Goal: Check status: Check status

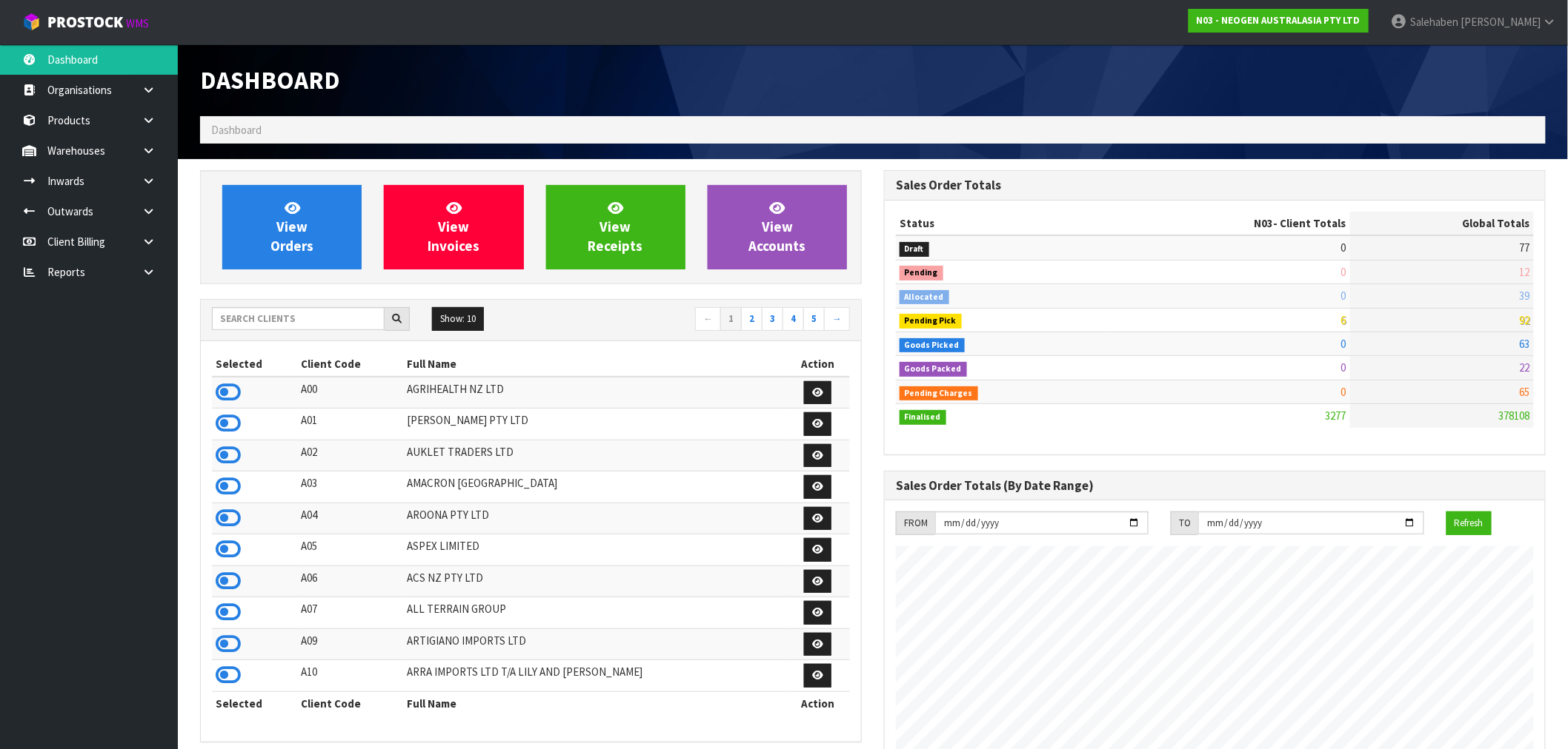
scroll to position [1122, 684]
click at [300, 315] on input "text" at bounding box center [297, 318] width 173 height 23
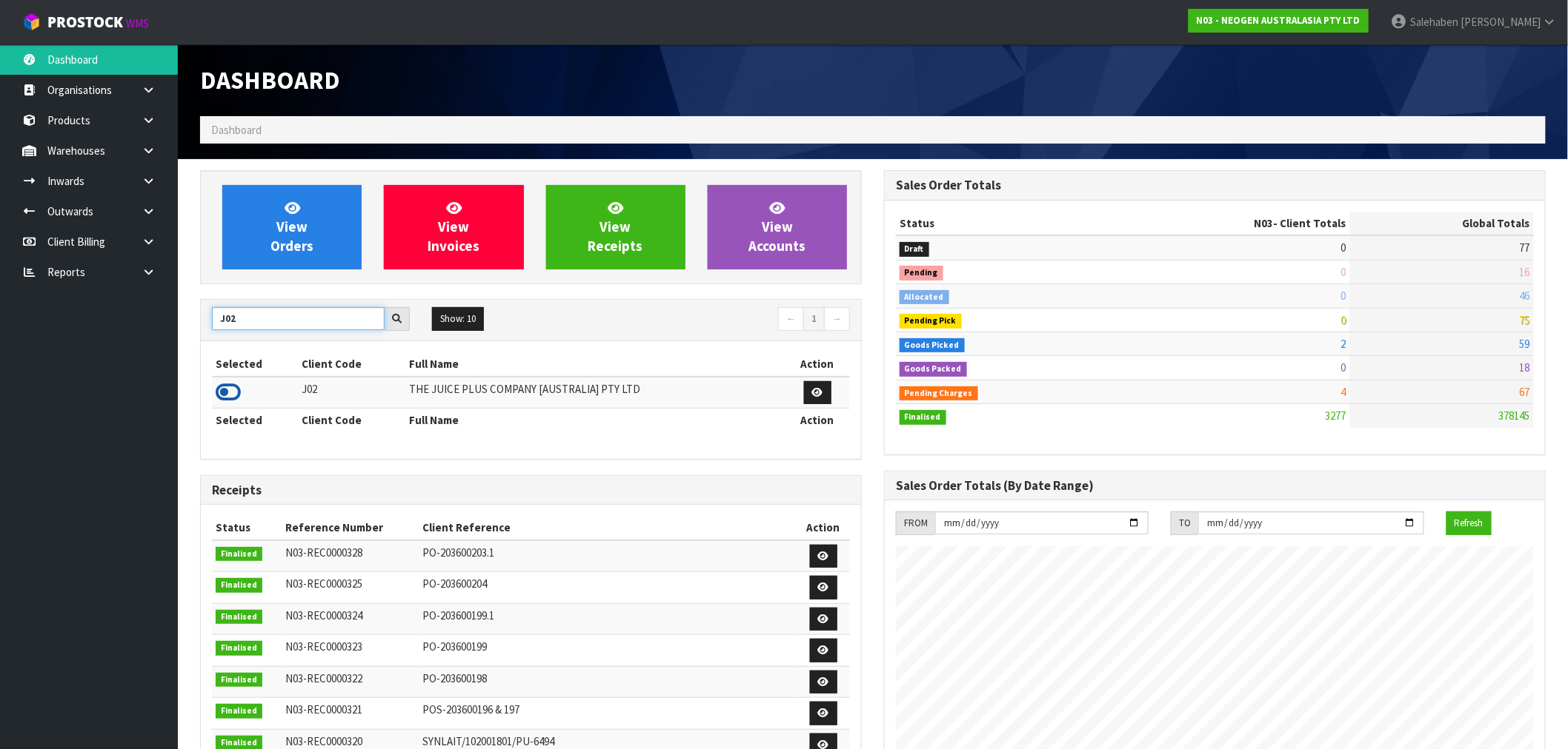
type input "J02"
click at [230, 394] on icon at bounding box center [228, 392] width 25 height 22
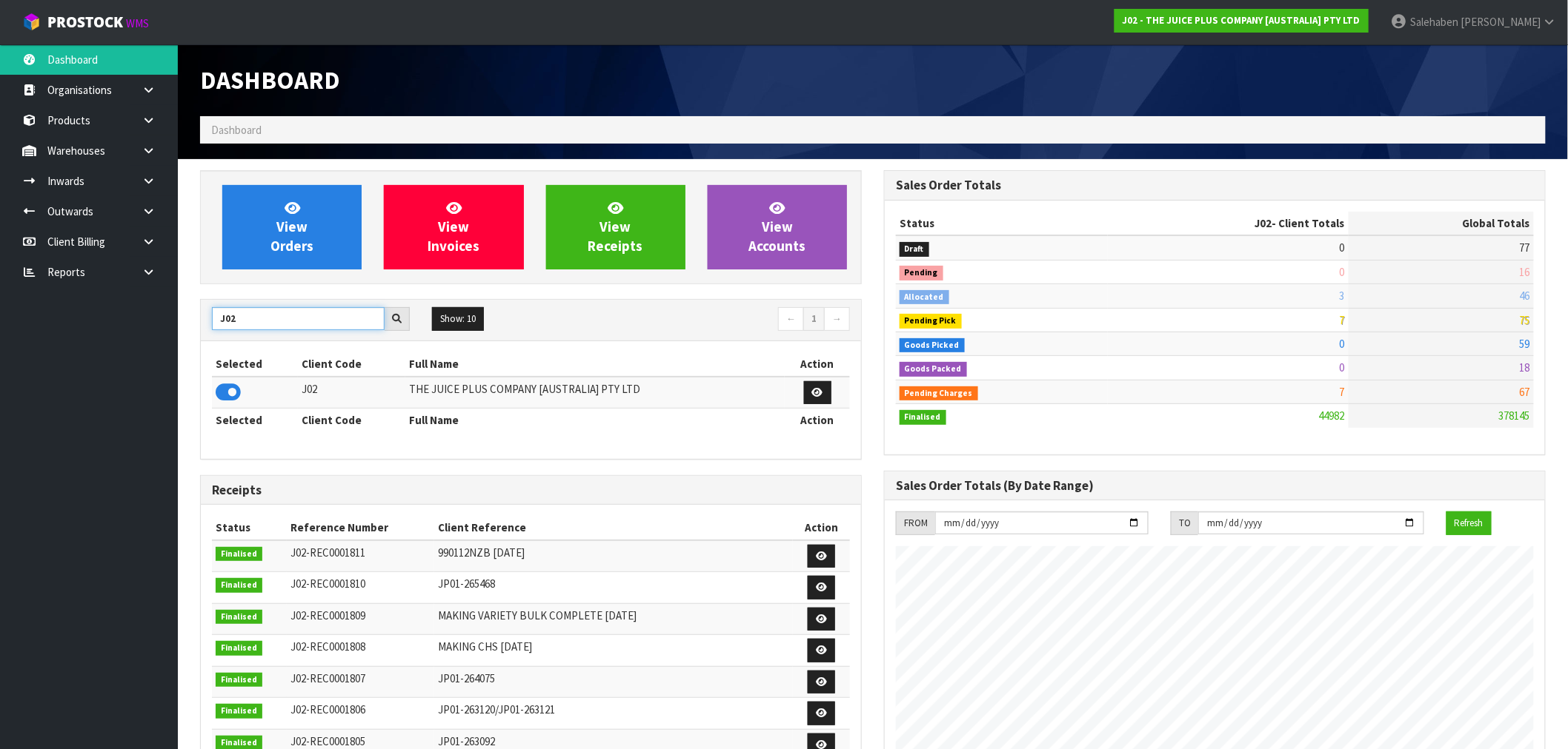
drag, startPoint x: 244, startPoint y: 321, endPoint x: 158, endPoint y: 367, distance: 97.5
click at [162, 365] on body "Toggle navigation ProStock WMS J02 - THE JUICE PLUS COMPANY [AUSTRALIA] PTY LTD…" at bounding box center [784, 374] width 1568 height 749
click at [221, 391] on icon at bounding box center [228, 392] width 25 height 22
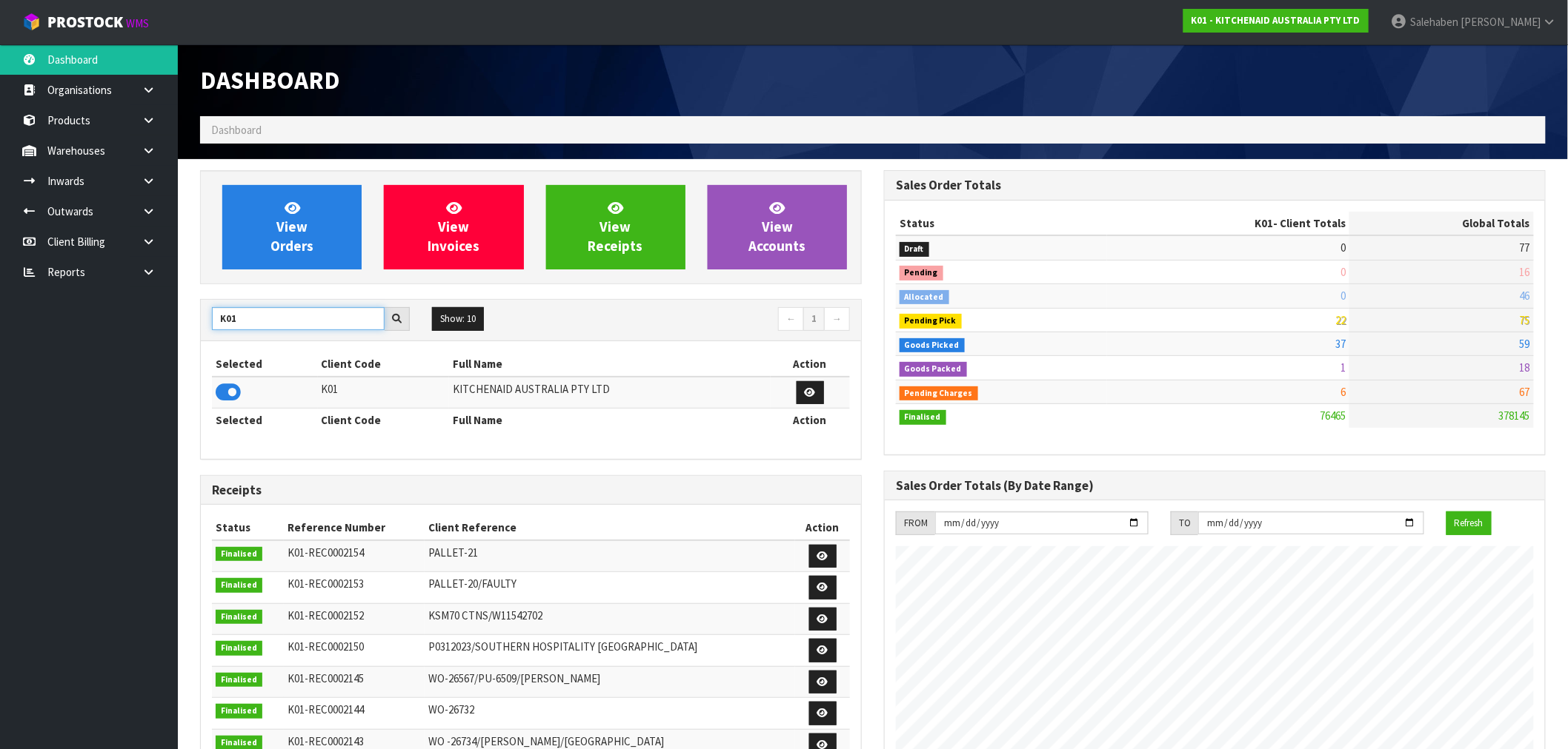
drag, startPoint x: 244, startPoint y: 322, endPoint x: 168, endPoint y: 330, distance: 76.4
click at [168, 330] on body "Toggle navigation ProStock WMS K01 - KITCHENAID AUSTRALIA PTY LTD Salehaben Pat…" at bounding box center [784, 374] width 1568 height 749
type input "A00"
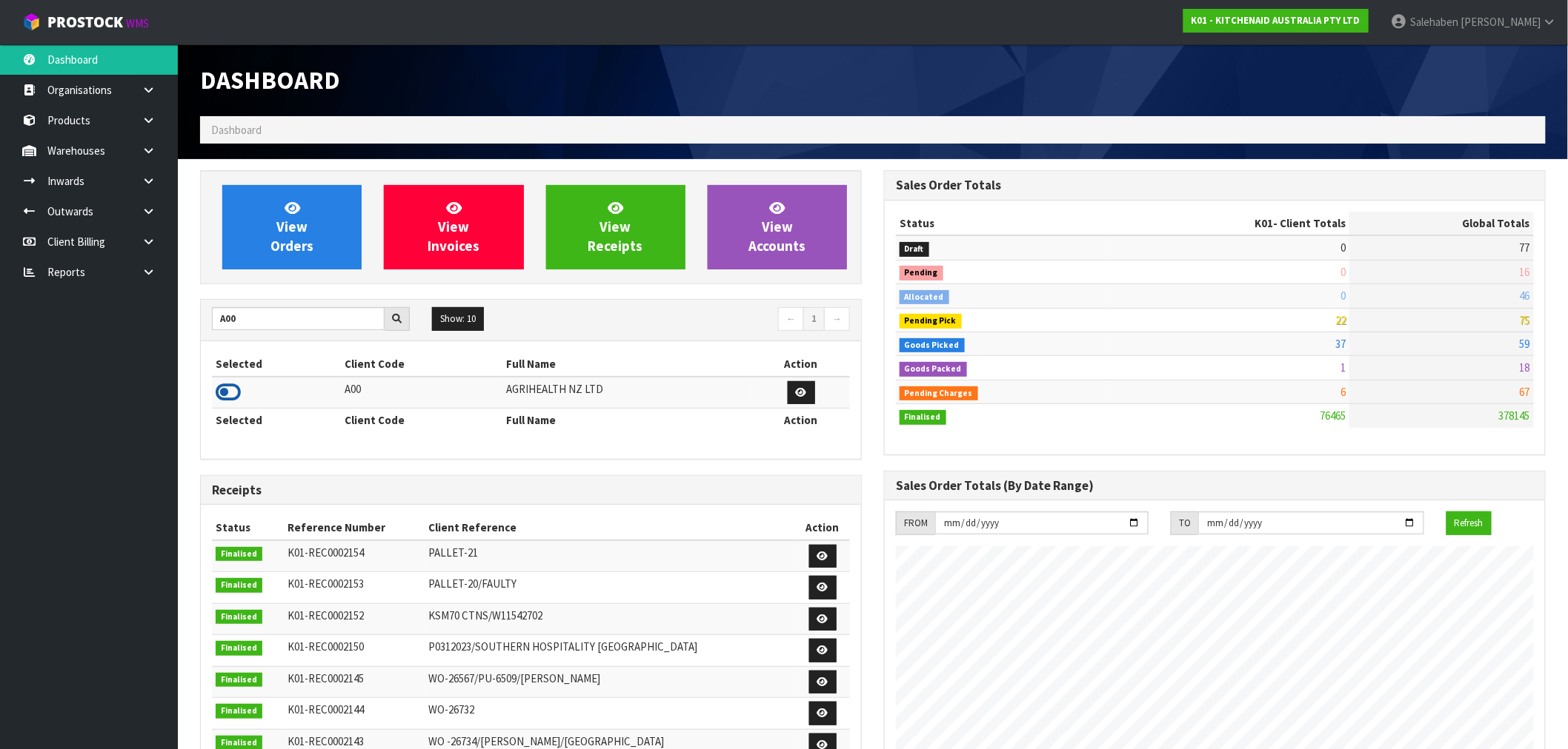
click at [230, 398] on icon at bounding box center [228, 392] width 25 height 22
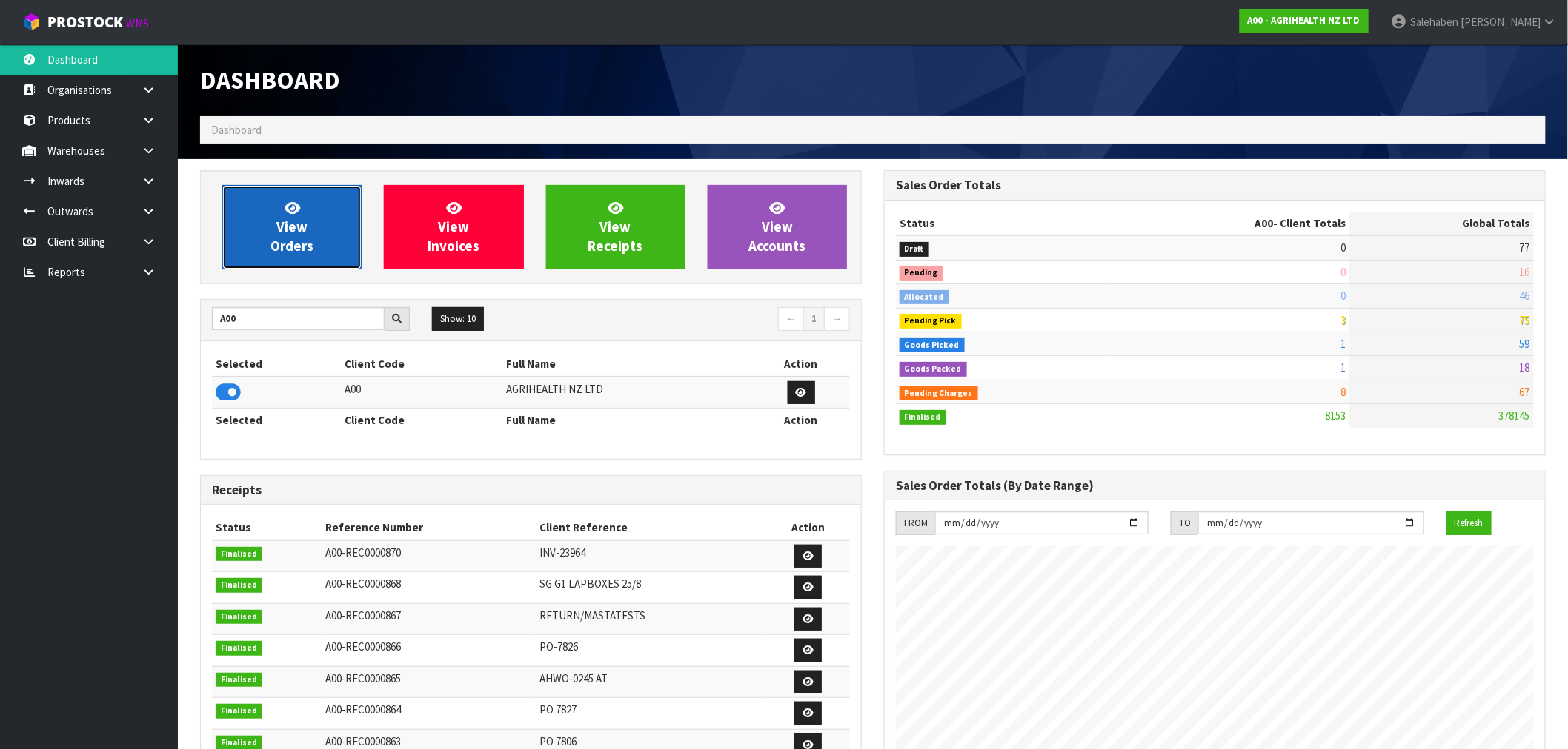
click at [299, 225] on span "View Orders" at bounding box center [292, 226] width 43 height 56
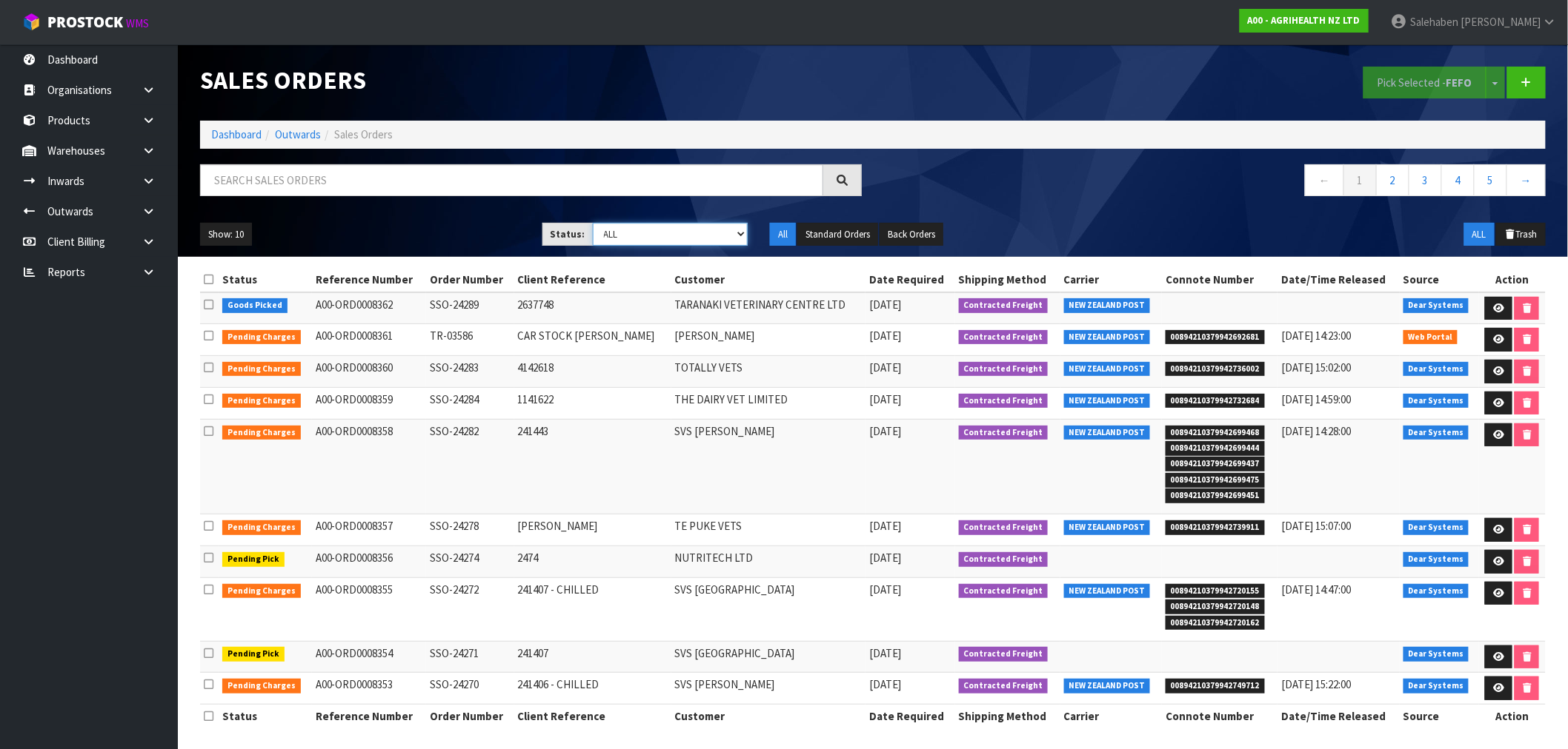
click at [663, 234] on select "Draft Pending Allocated Pending Pick Goods Picked Goods Packed Pending Charges …" at bounding box center [671, 234] width 156 height 23
select select "string:3"
click at [593, 223] on select "Draft Pending Allocated Pending Pick Goods Picked Goods Packed Pending Charges …" at bounding box center [671, 234] width 156 height 23
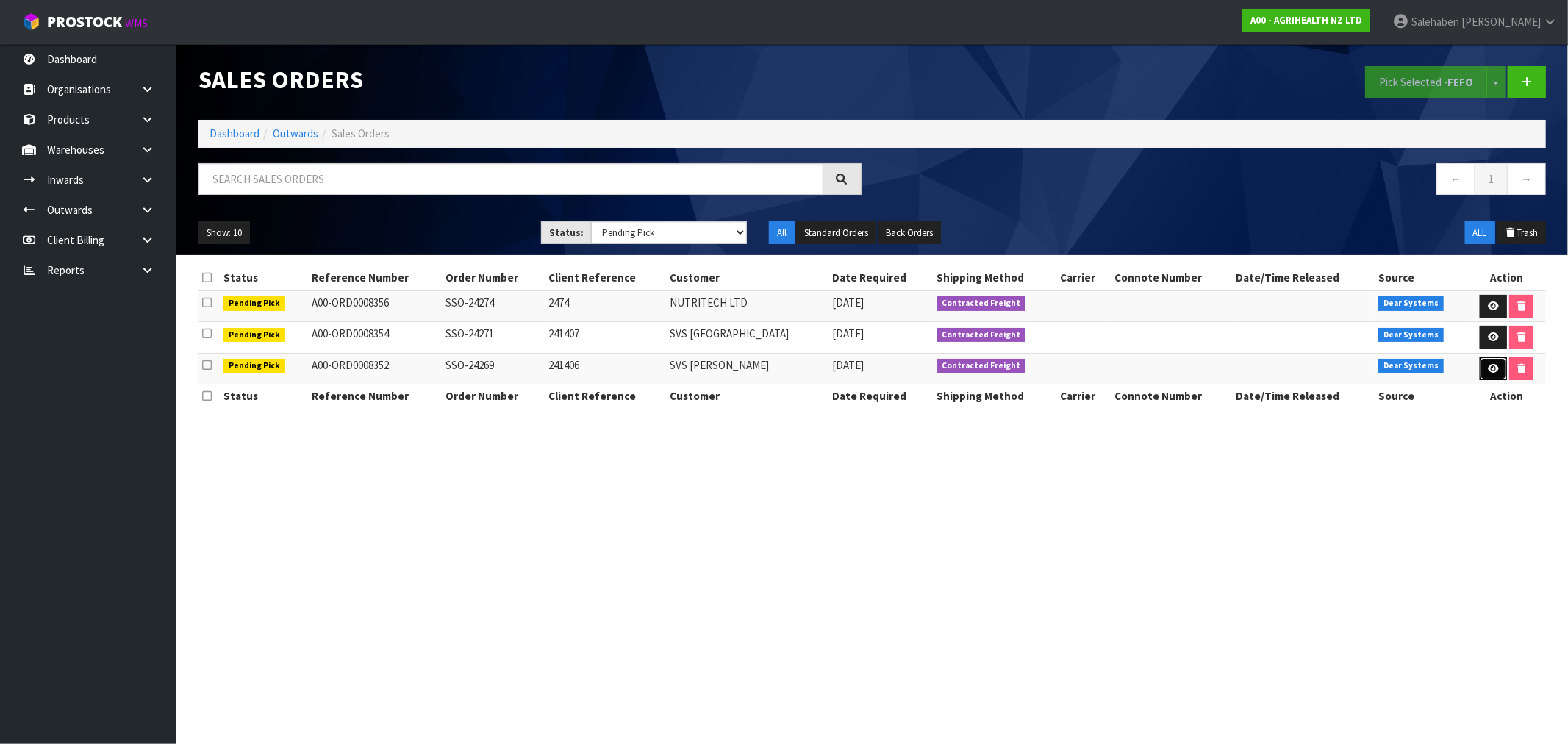
click at [1495, 369] on icon at bounding box center [1493, 368] width 11 height 10
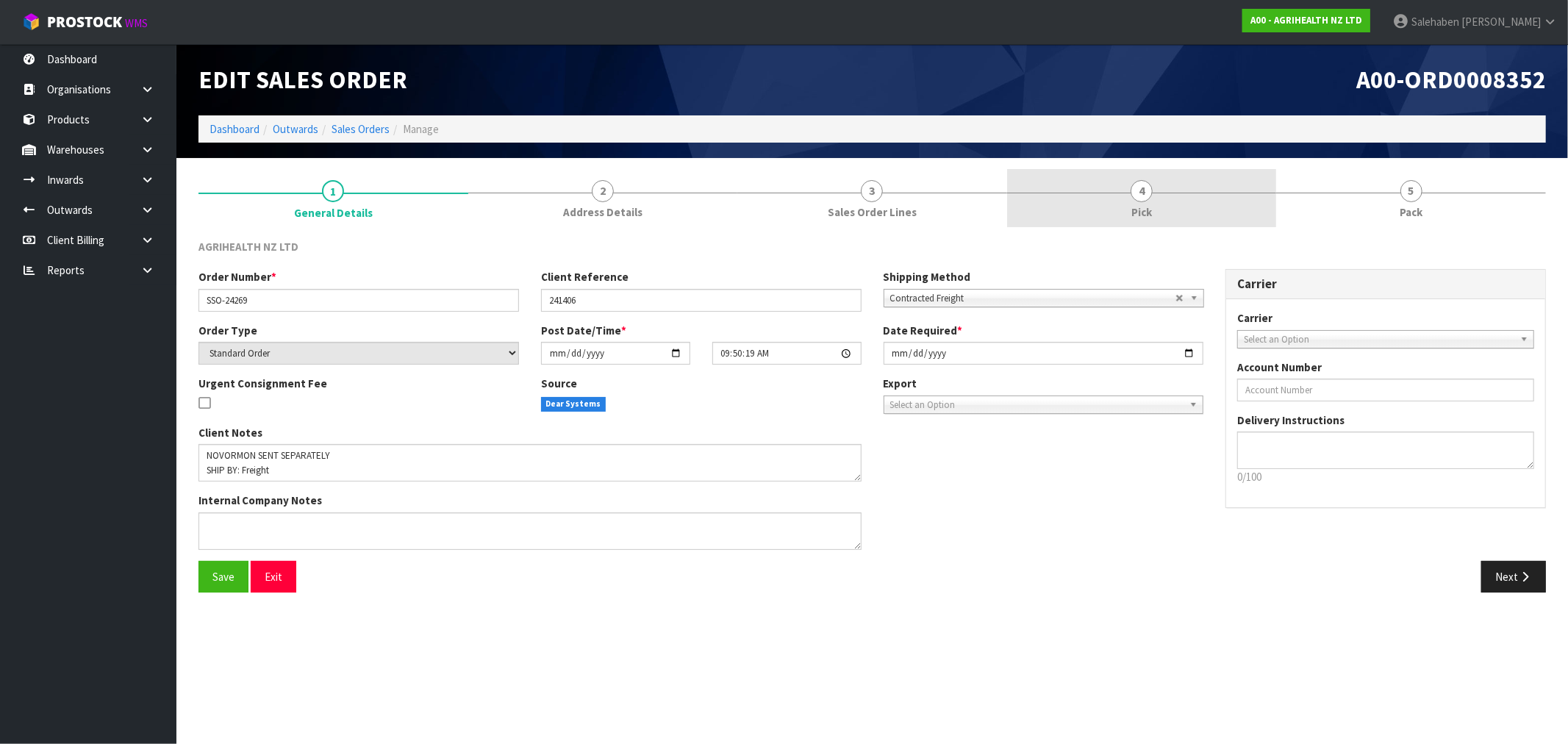
click at [1146, 188] on span "4" at bounding box center [1141, 191] width 22 height 22
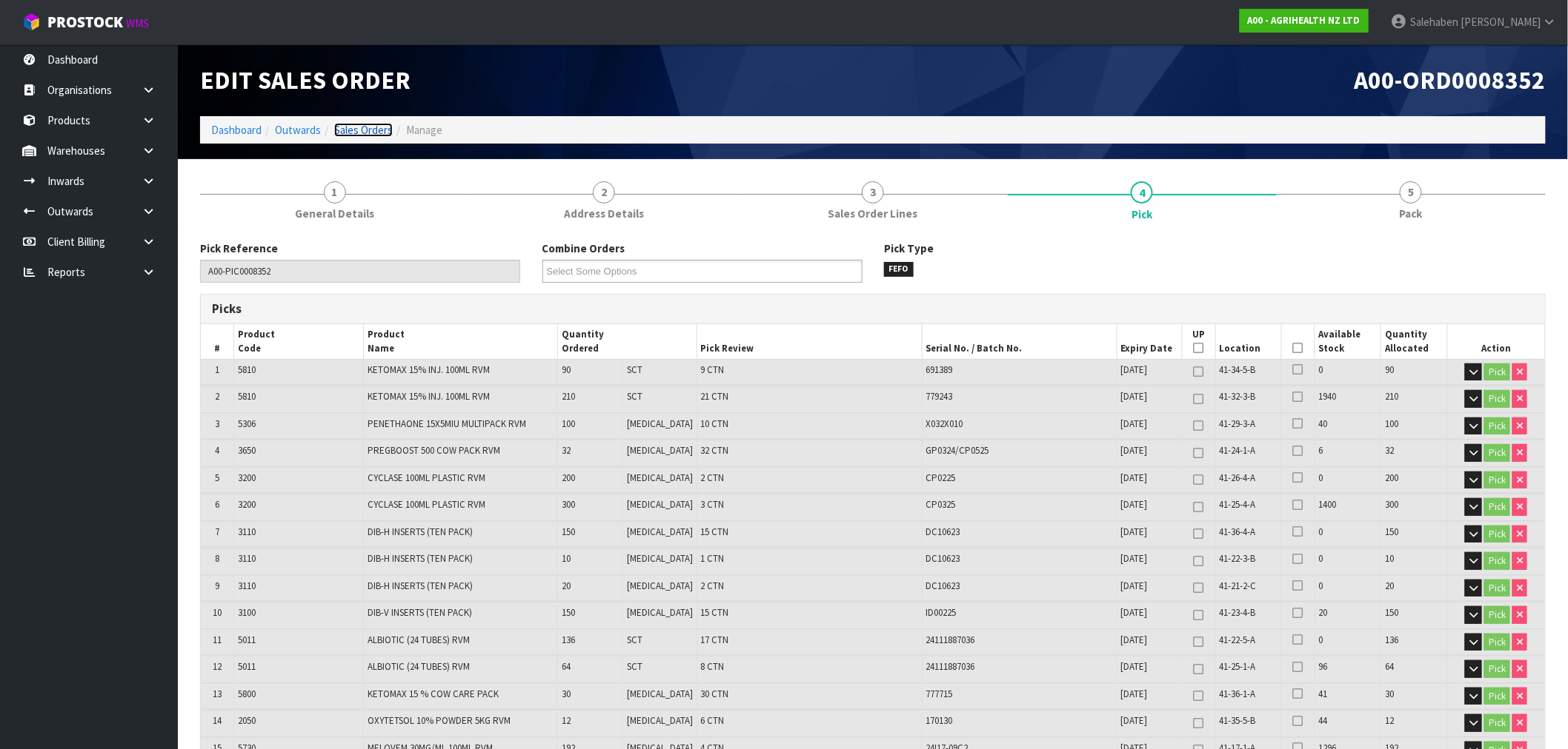
drag, startPoint x: 361, startPoint y: 130, endPoint x: 351, endPoint y: 136, distance: 11.7
click at [360, 130] on link "Sales Orders" at bounding box center [364, 130] width 58 height 14
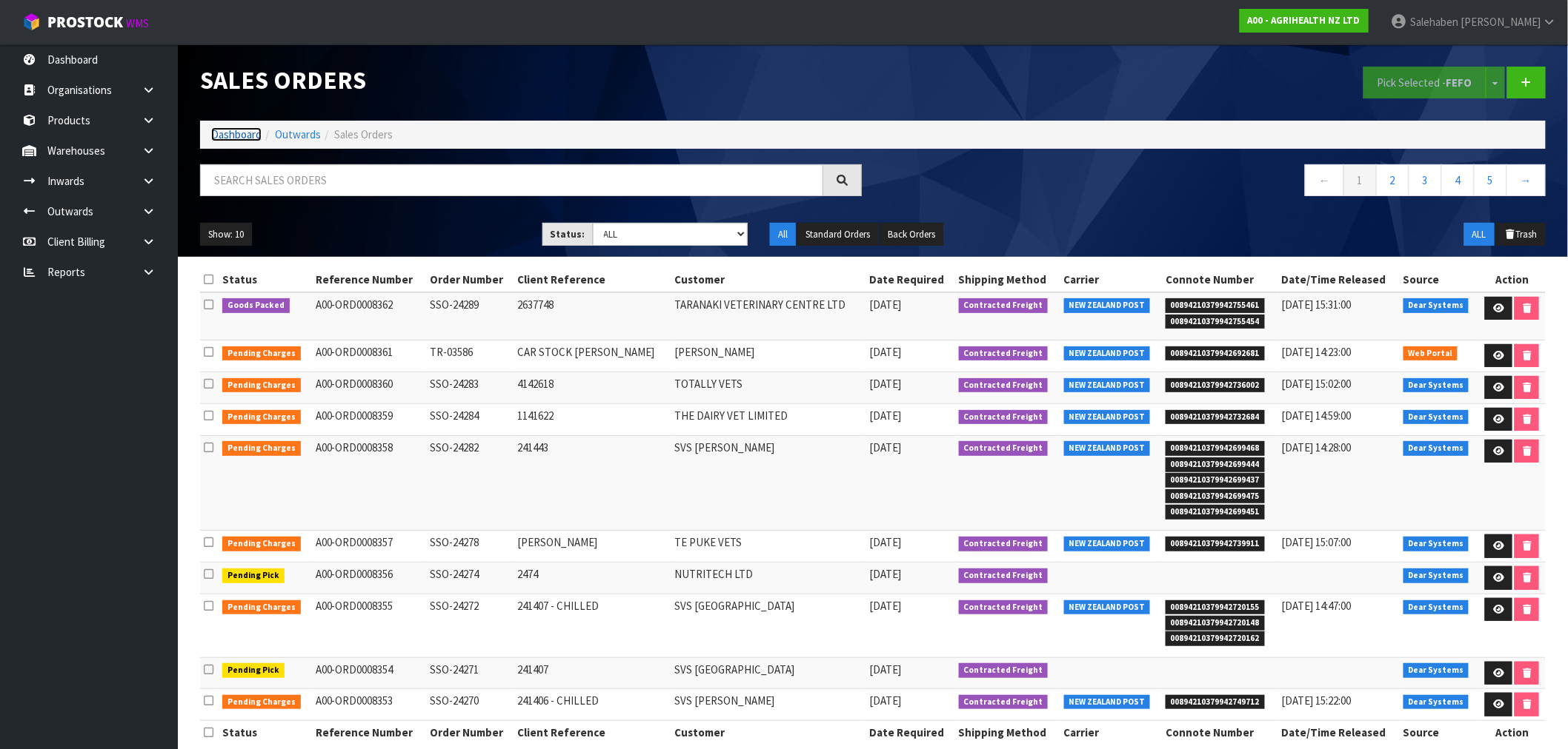
click at [239, 138] on link "Dashboard" at bounding box center [236, 134] width 50 height 14
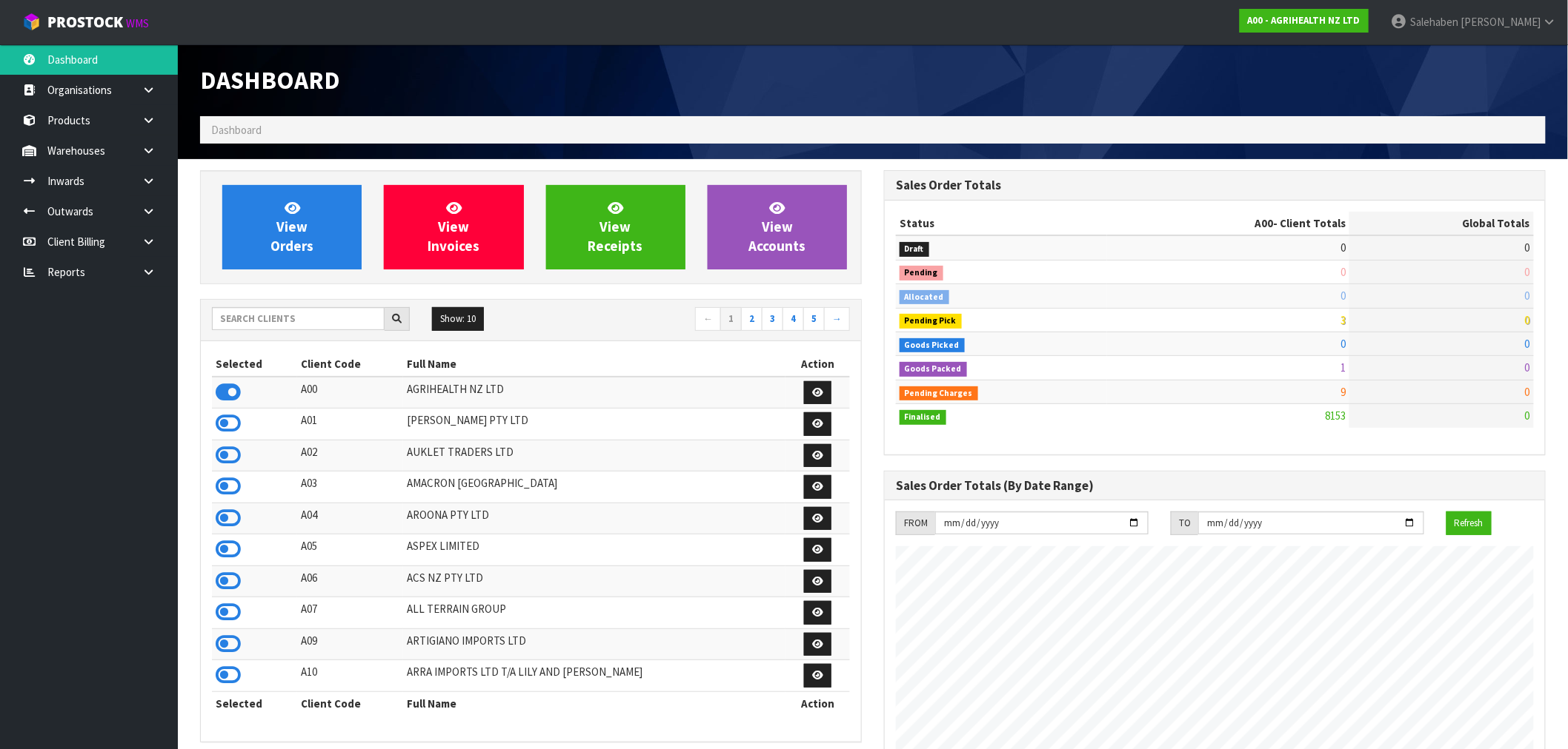
scroll to position [1122, 684]
click at [294, 230] on span "View Orders" at bounding box center [292, 226] width 43 height 56
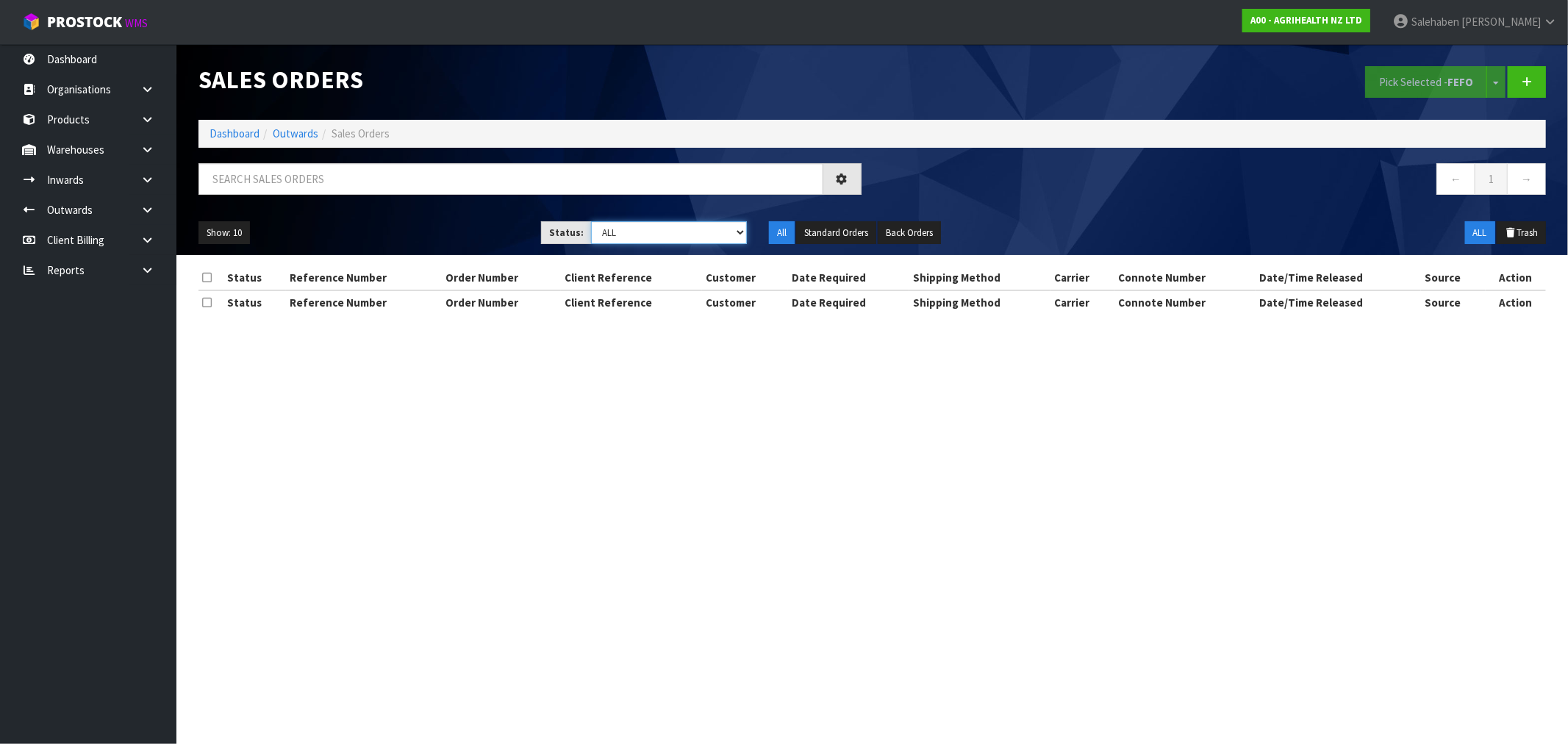
drag, startPoint x: 653, startPoint y: 234, endPoint x: 645, endPoint y: 242, distance: 11.3
click at [653, 235] on select "Draft Pending Allocated Pending Pick Goods Picked Goods Packed Pending Charges …" at bounding box center [669, 233] width 156 height 23
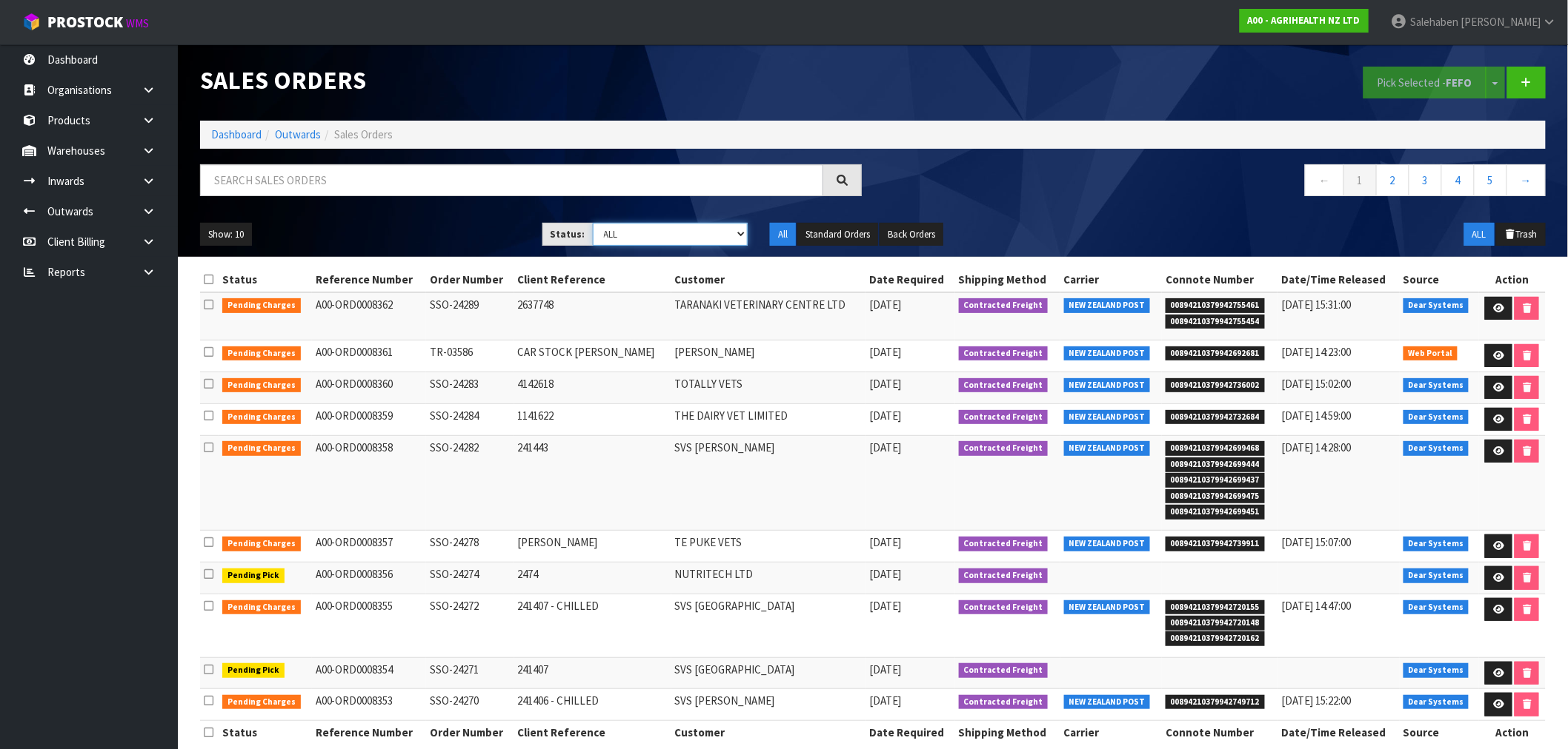
select select "string:5"
click at [593, 223] on select "Draft Pending Allocated Pending Pick Goods Picked Goods Packed Pending Charges …" at bounding box center [671, 234] width 156 height 23
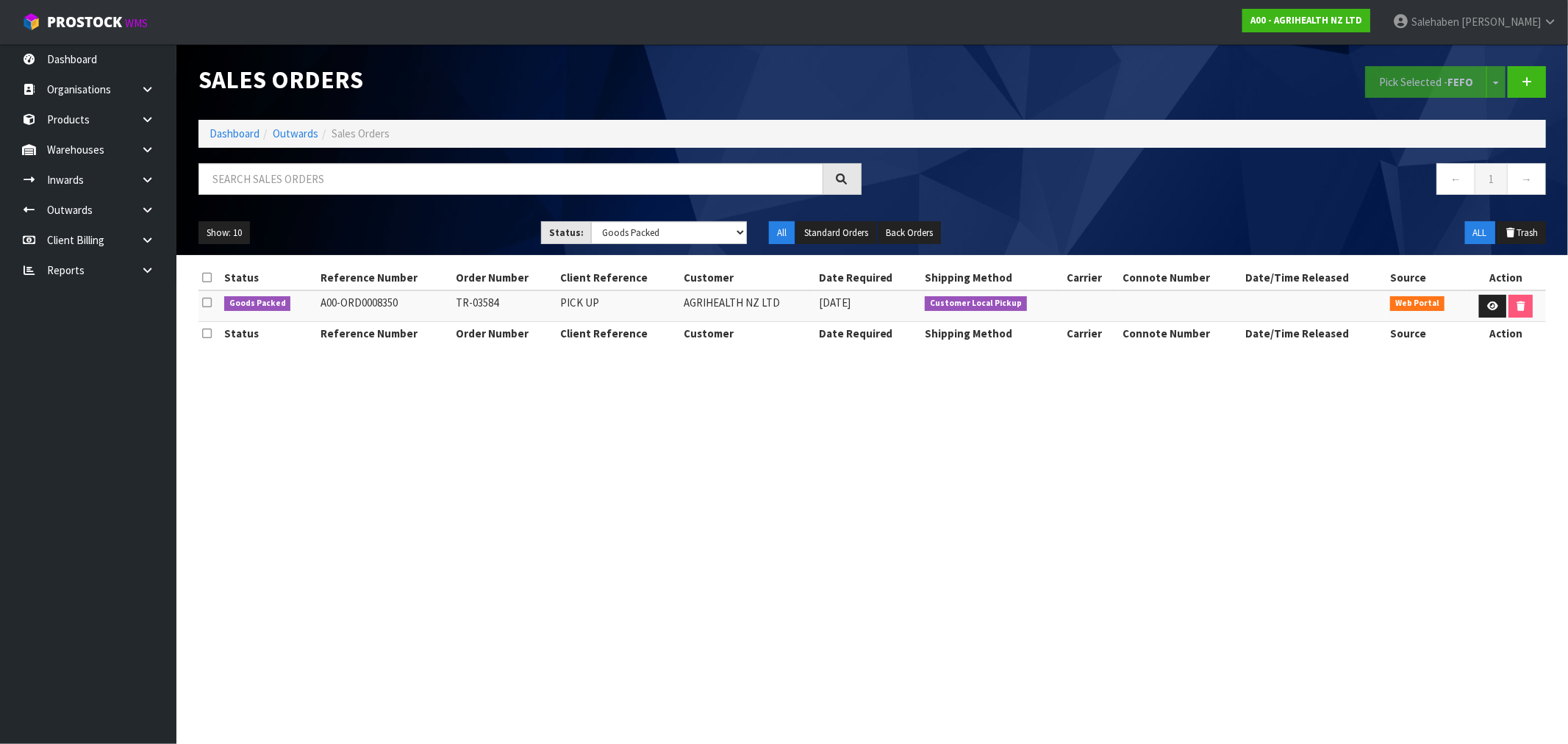
click at [235, 124] on ol "Dashboard Outwards Sales Orders" at bounding box center [872, 133] width 1348 height 27
click at [233, 133] on link "Dashboard" at bounding box center [234, 134] width 50 height 14
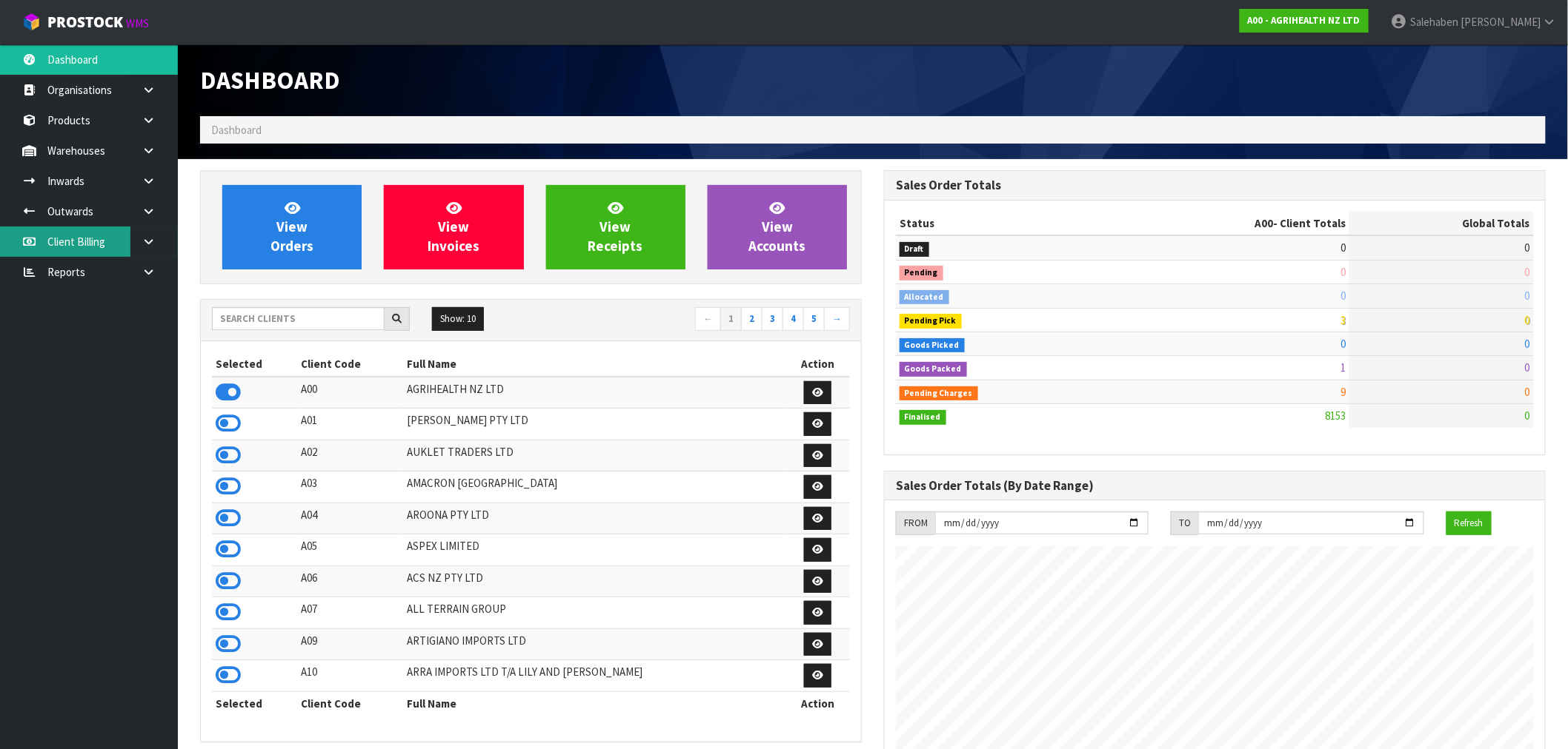
scroll to position [1122, 684]
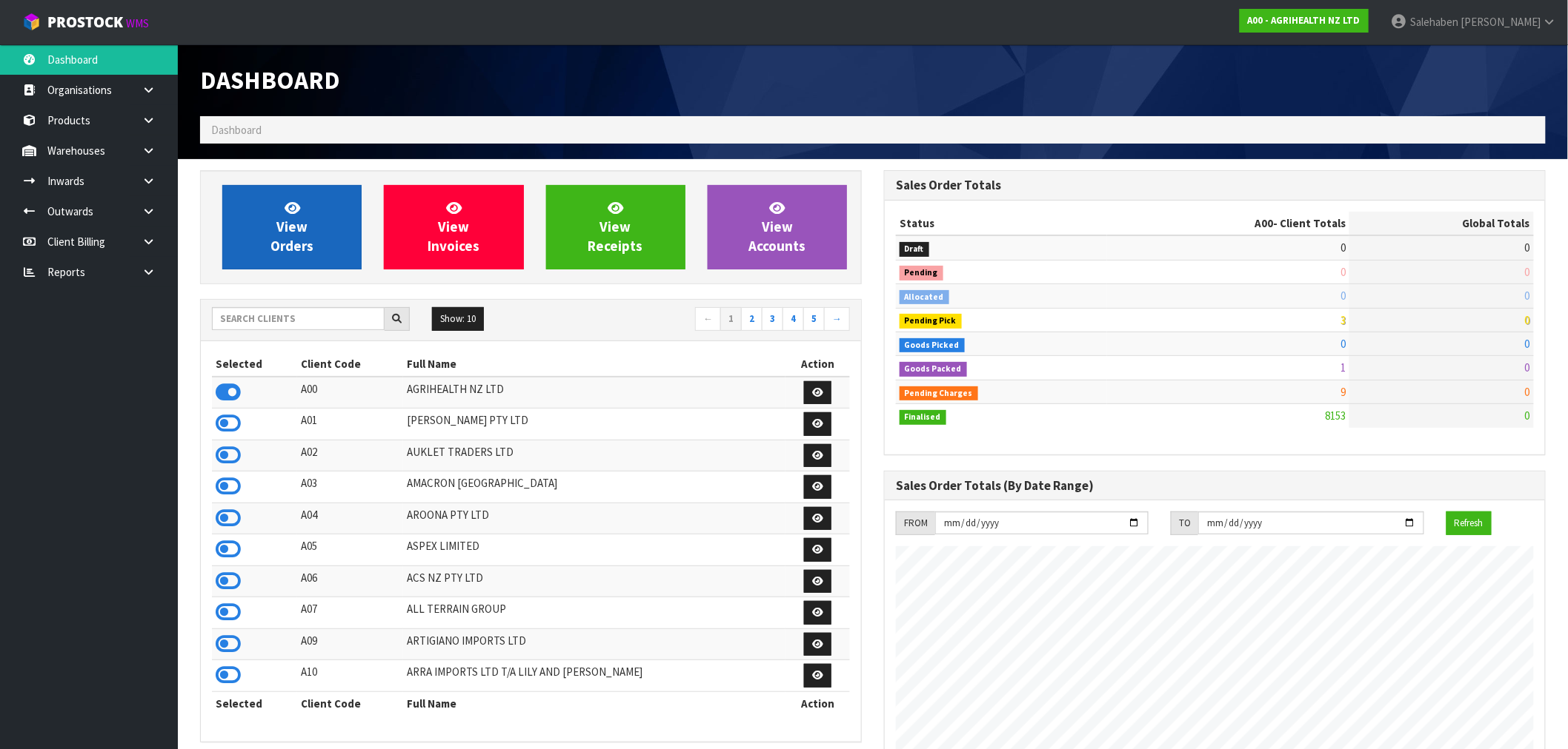
scroll to position [1122, 684]
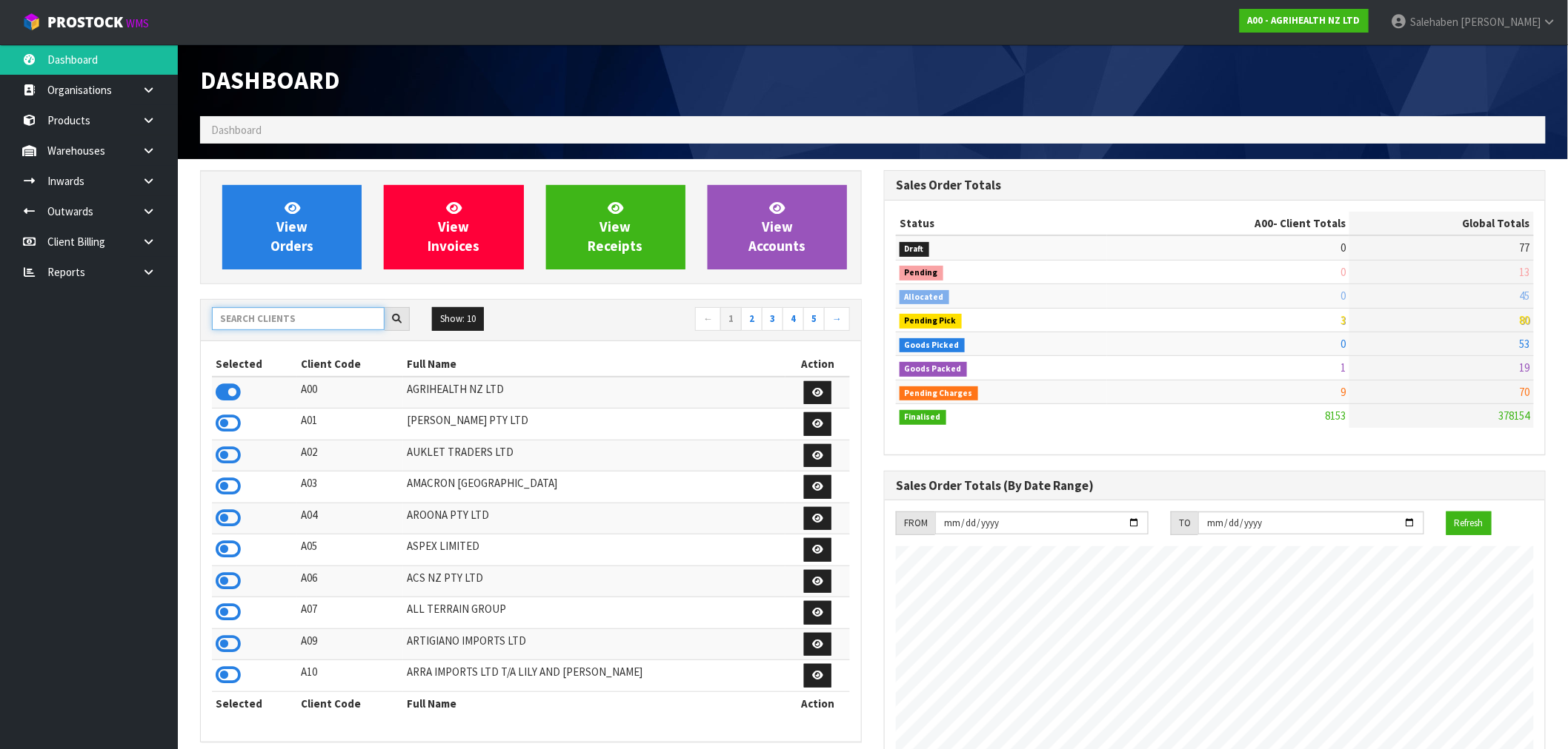
click at [354, 315] on input "text" at bounding box center [297, 318] width 173 height 23
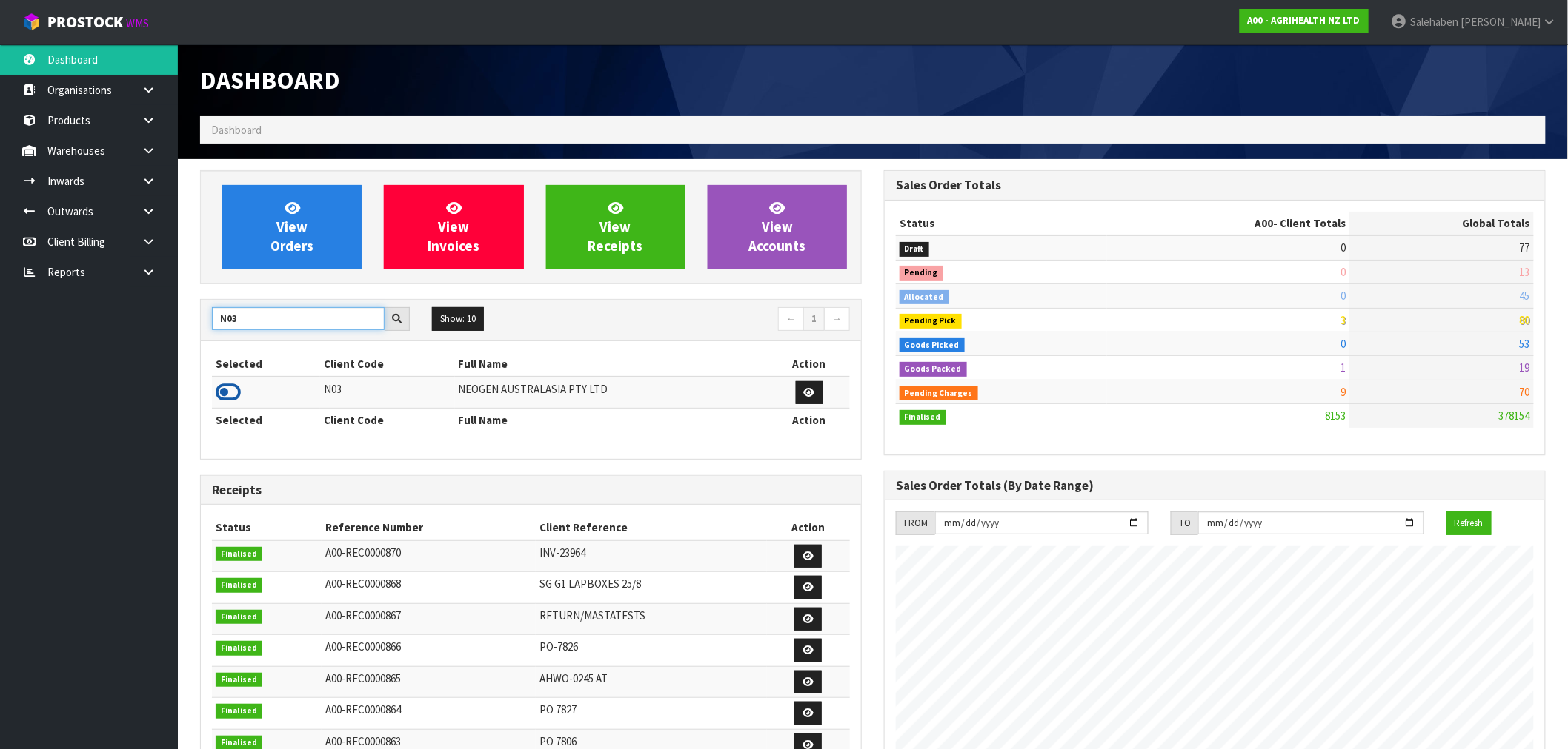
type input "N03"
click at [227, 394] on icon at bounding box center [228, 392] width 25 height 22
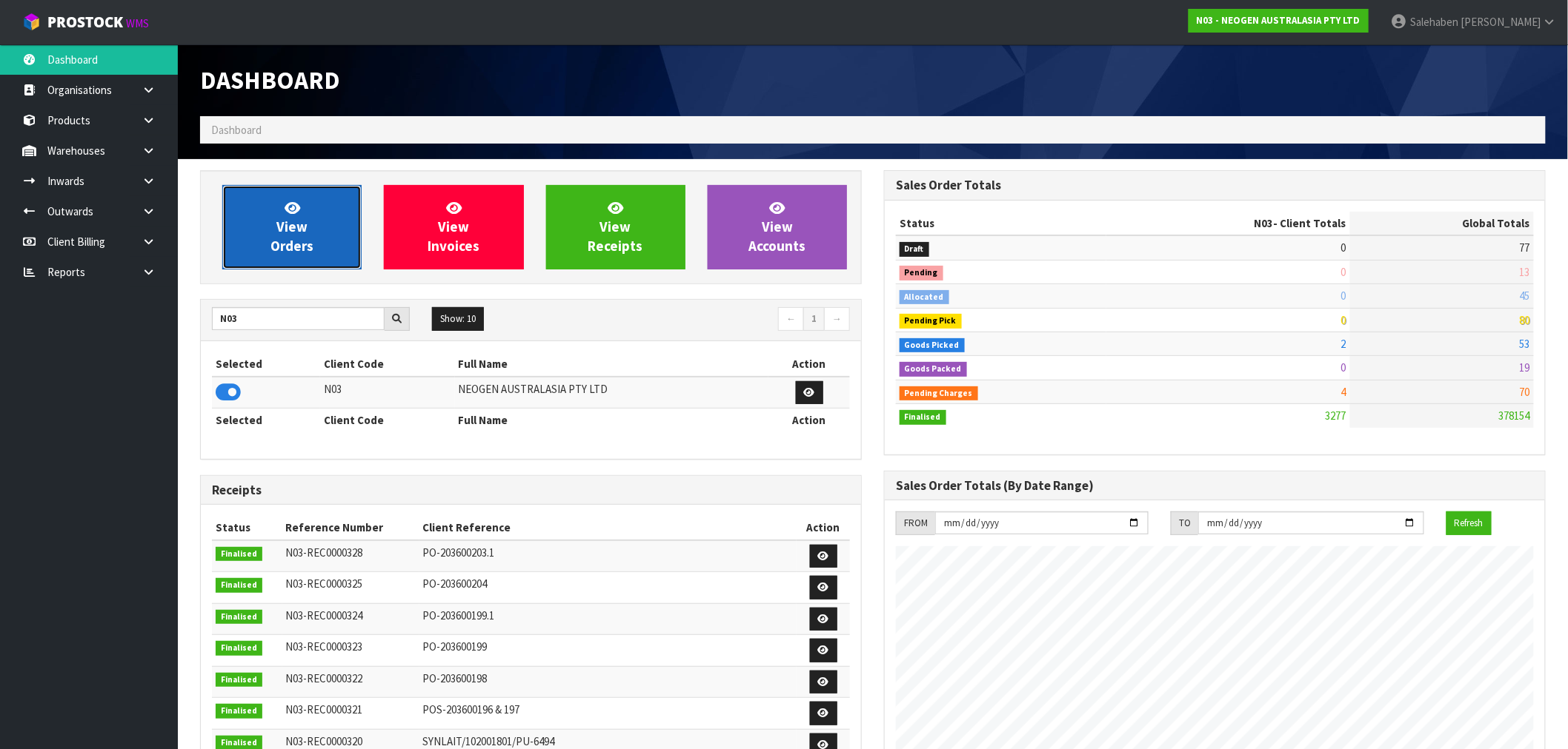
click at [294, 244] on span "View Orders" at bounding box center [292, 226] width 43 height 56
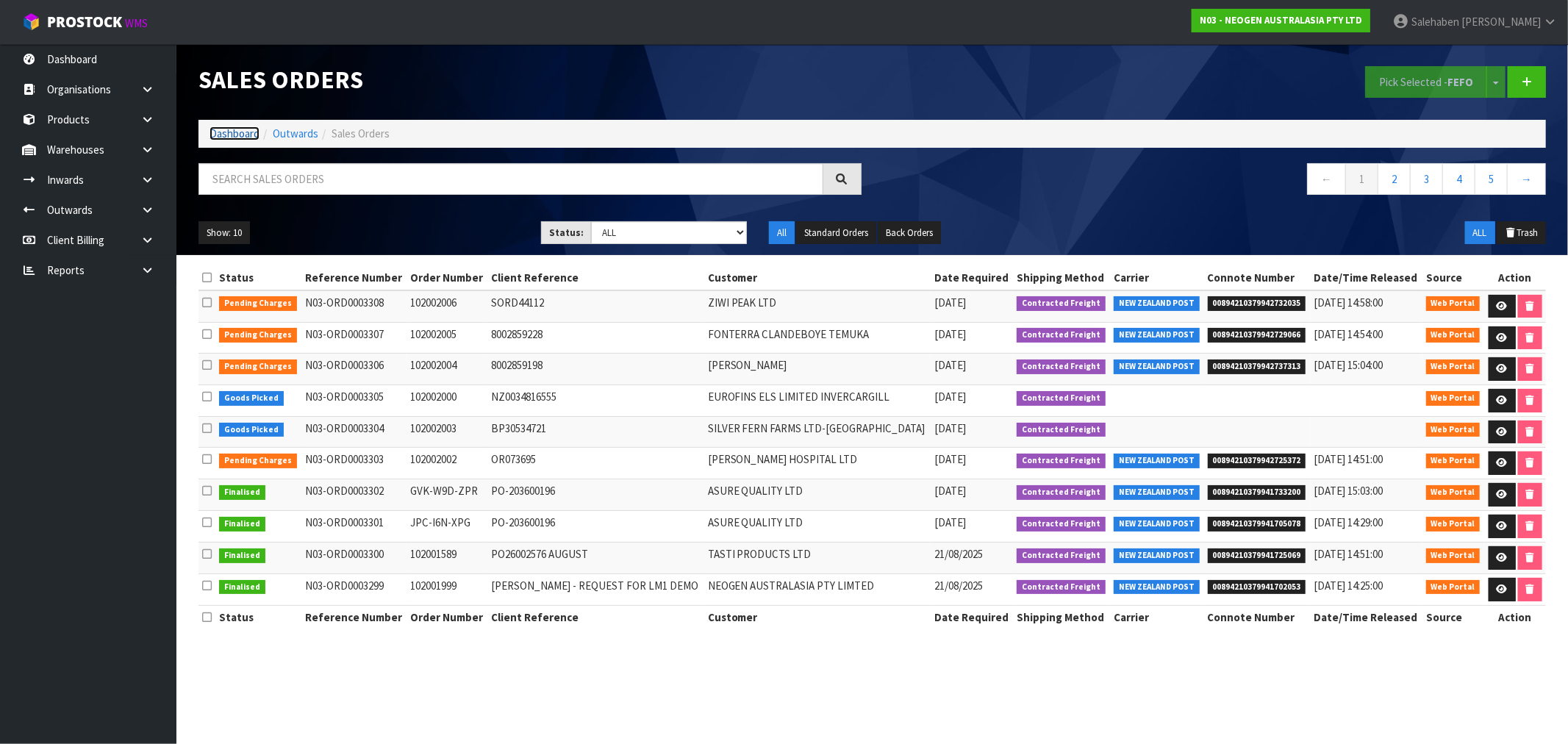
click at [224, 134] on link "Dashboard" at bounding box center [234, 134] width 50 height 14
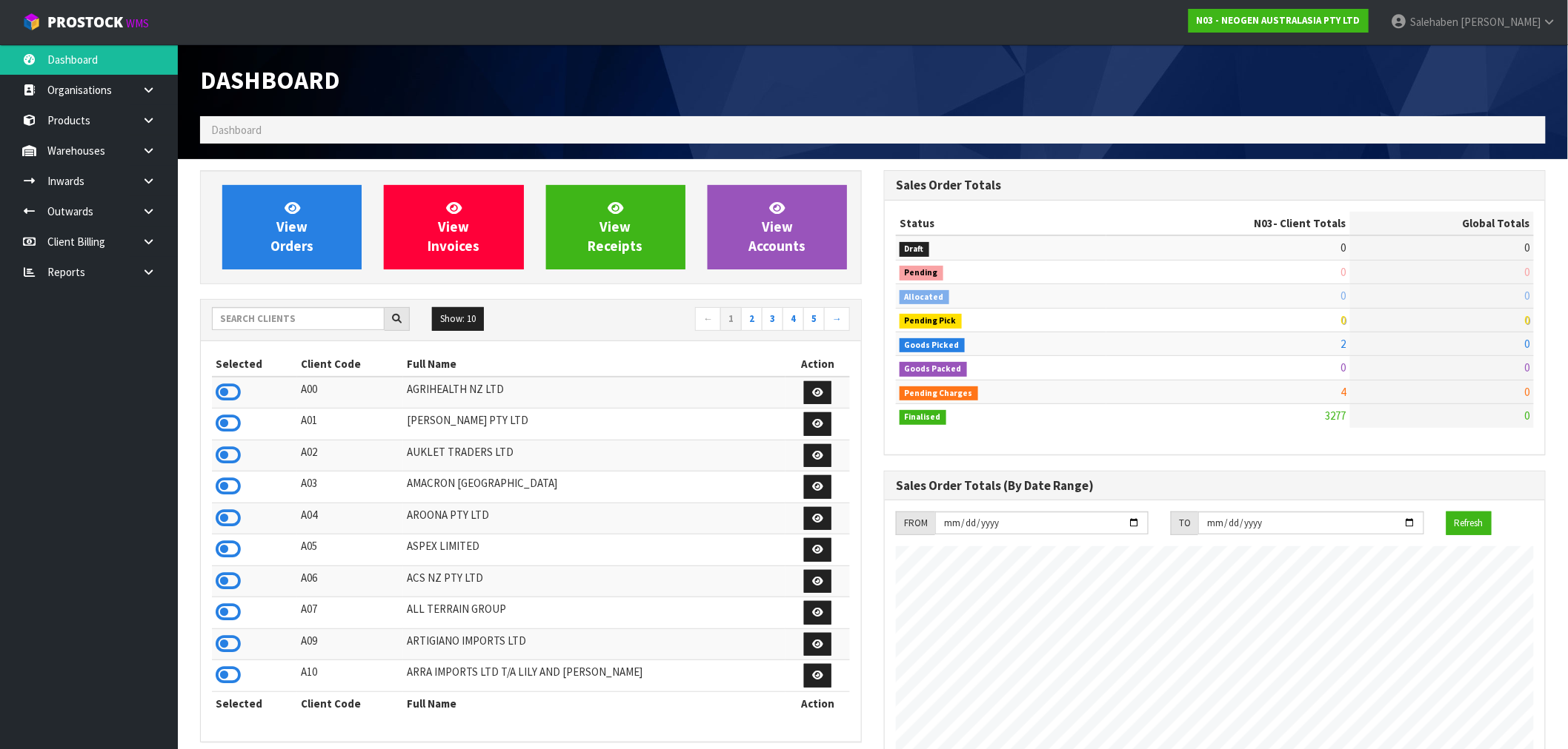
scroll to position [1122, 684]
click at [552, 180] on div "View Orders View Invoices View Receipts View Accounts" at bounding box center [531, 227] width 662 height 114
drag, startPoint x: 0, startPoint y: 0, endPoint x: 552, endPoint y: 180, distance: 580.6
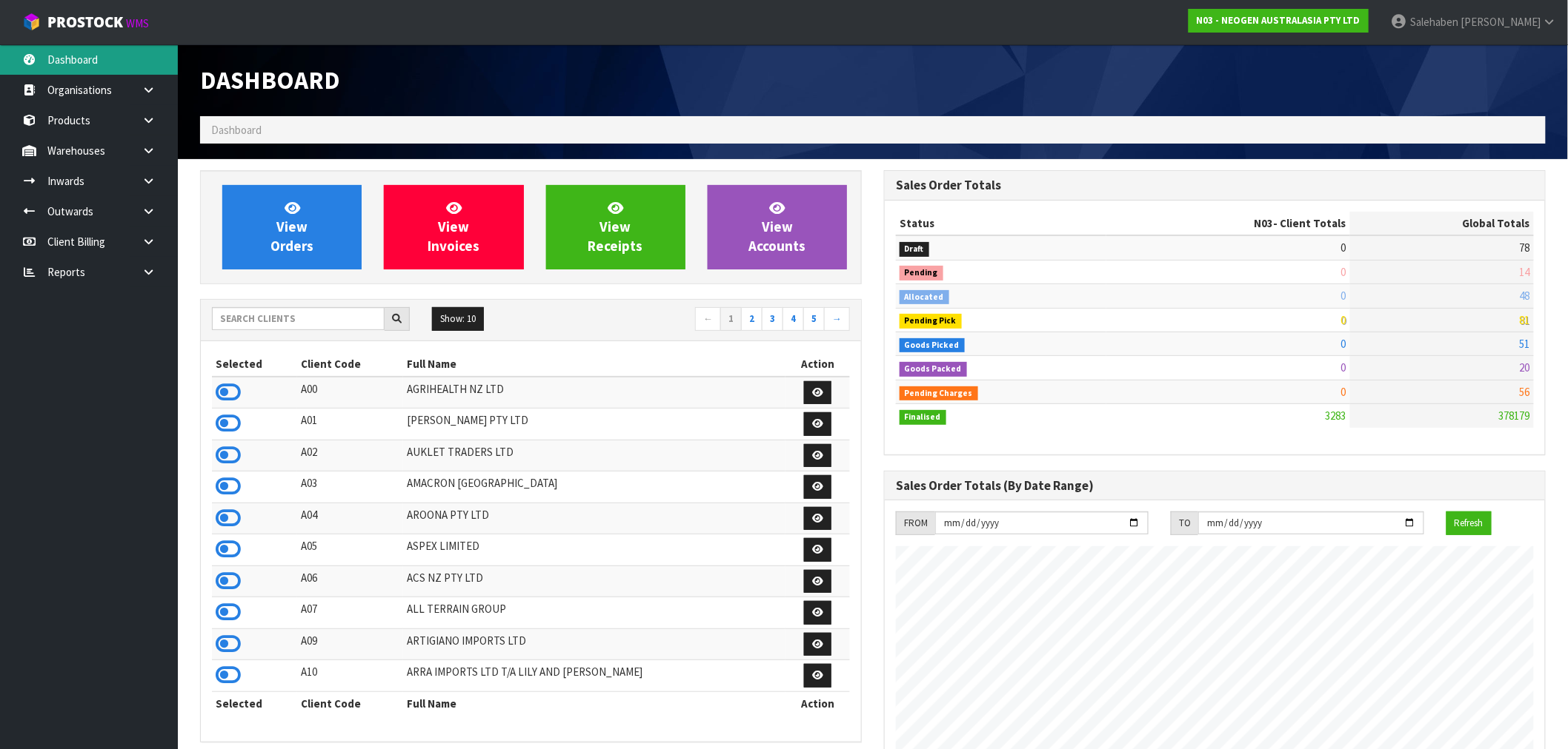
click at [52, 57] on link "Dashboard" at bounding box center [88, 59] width 178 height 30
drag, startPoint x: 168, startPoint y: 53, endPoint x: 220, endPoint y: 146, distance: 106.6
click at [306, 152] on div "Dashboard Dashboard" at bounding box center [873, 102] width 1368 height 115
